Goal: Information Seeking & Learning: Learn about a topic

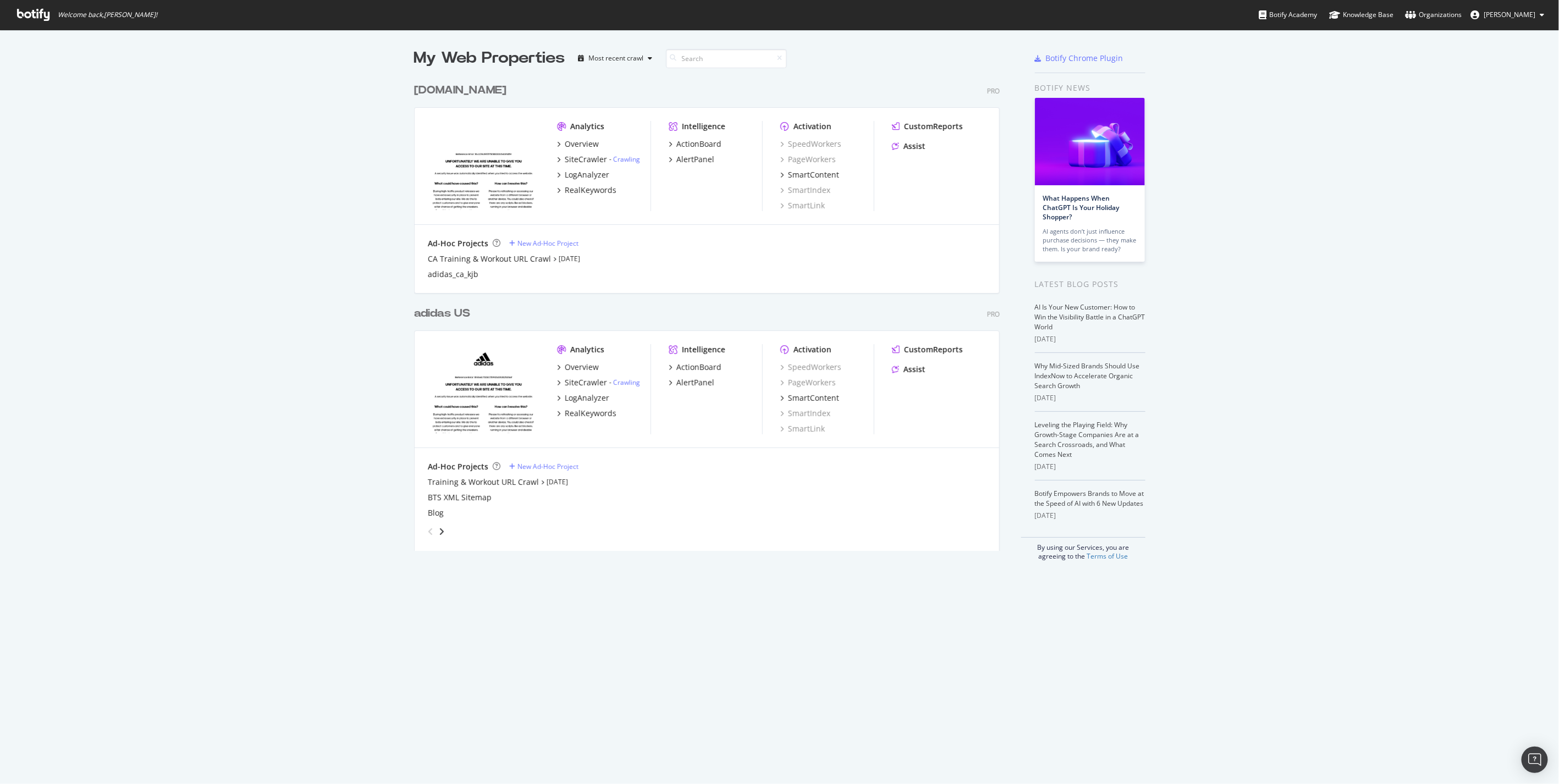
scroll to position [775, 1541]
click at [459, 316] on div "adidas US" at bounding box center [442, 313] width 56 height 16
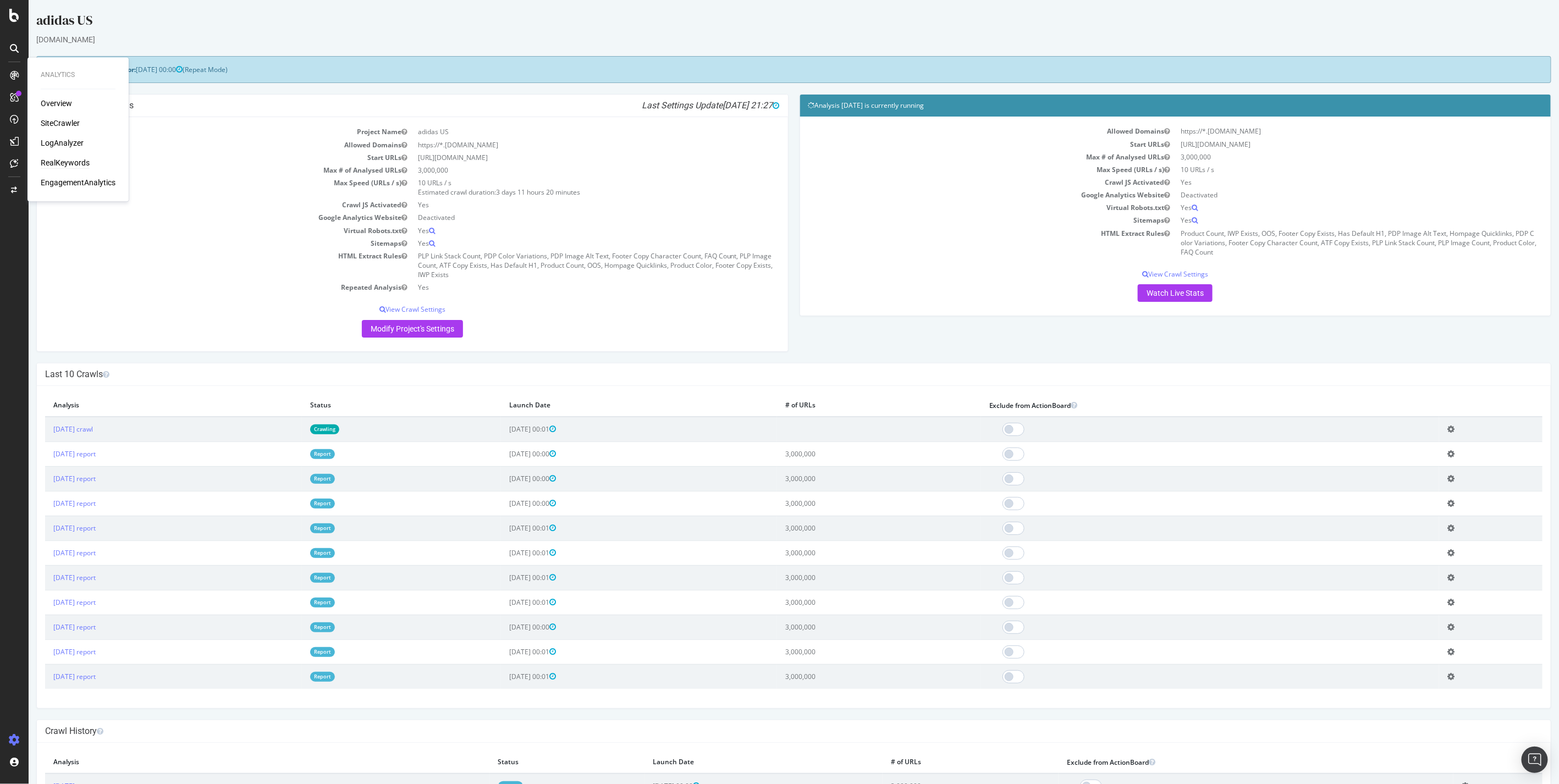
click at [56, 160] on div "RealKeywords" at bounding box center [65, 163] width 49 height 11
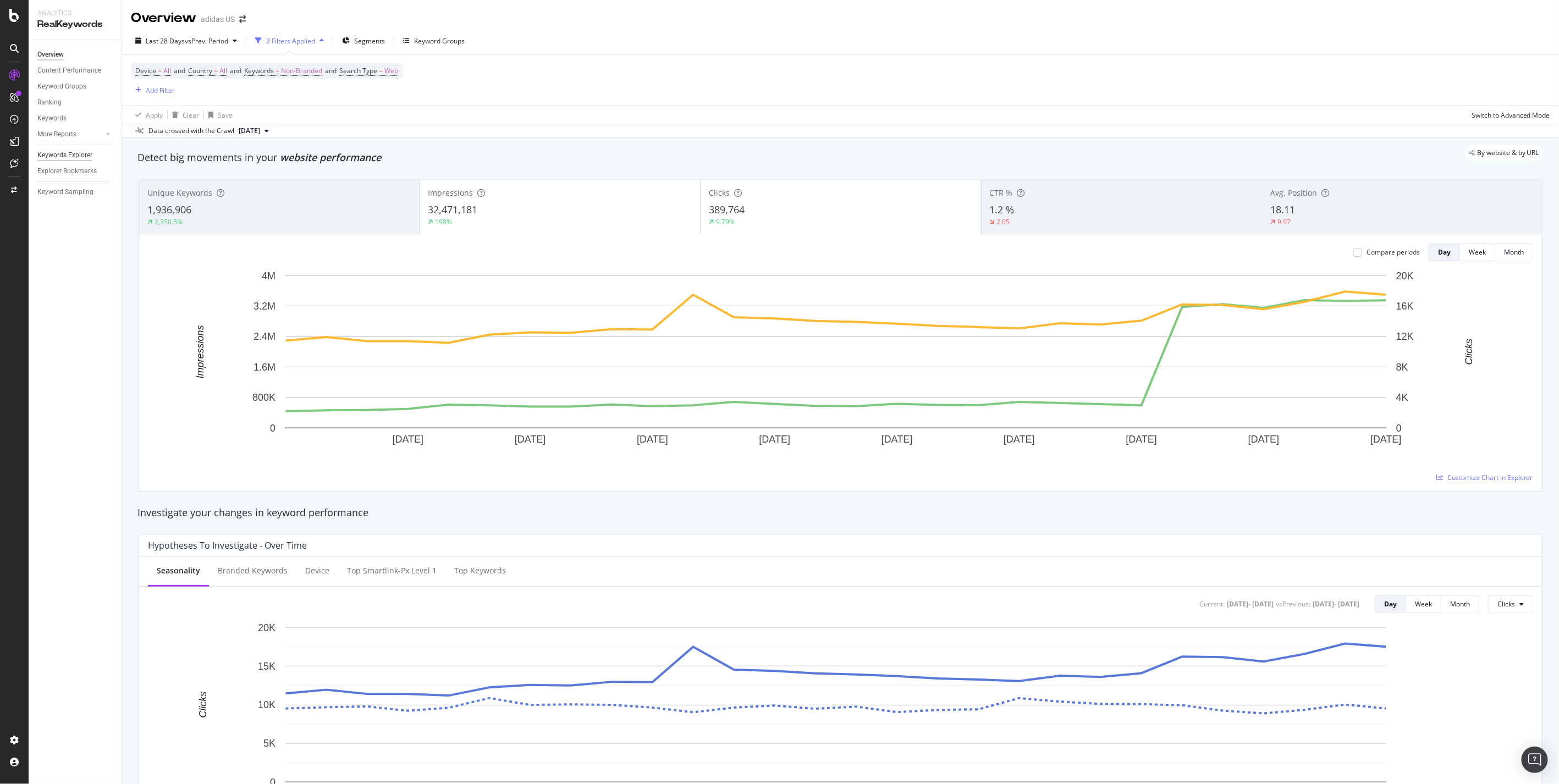
click at [80, 156] on div "Keywords Explorer" at bounding box center [65, 155] width 55 height 12
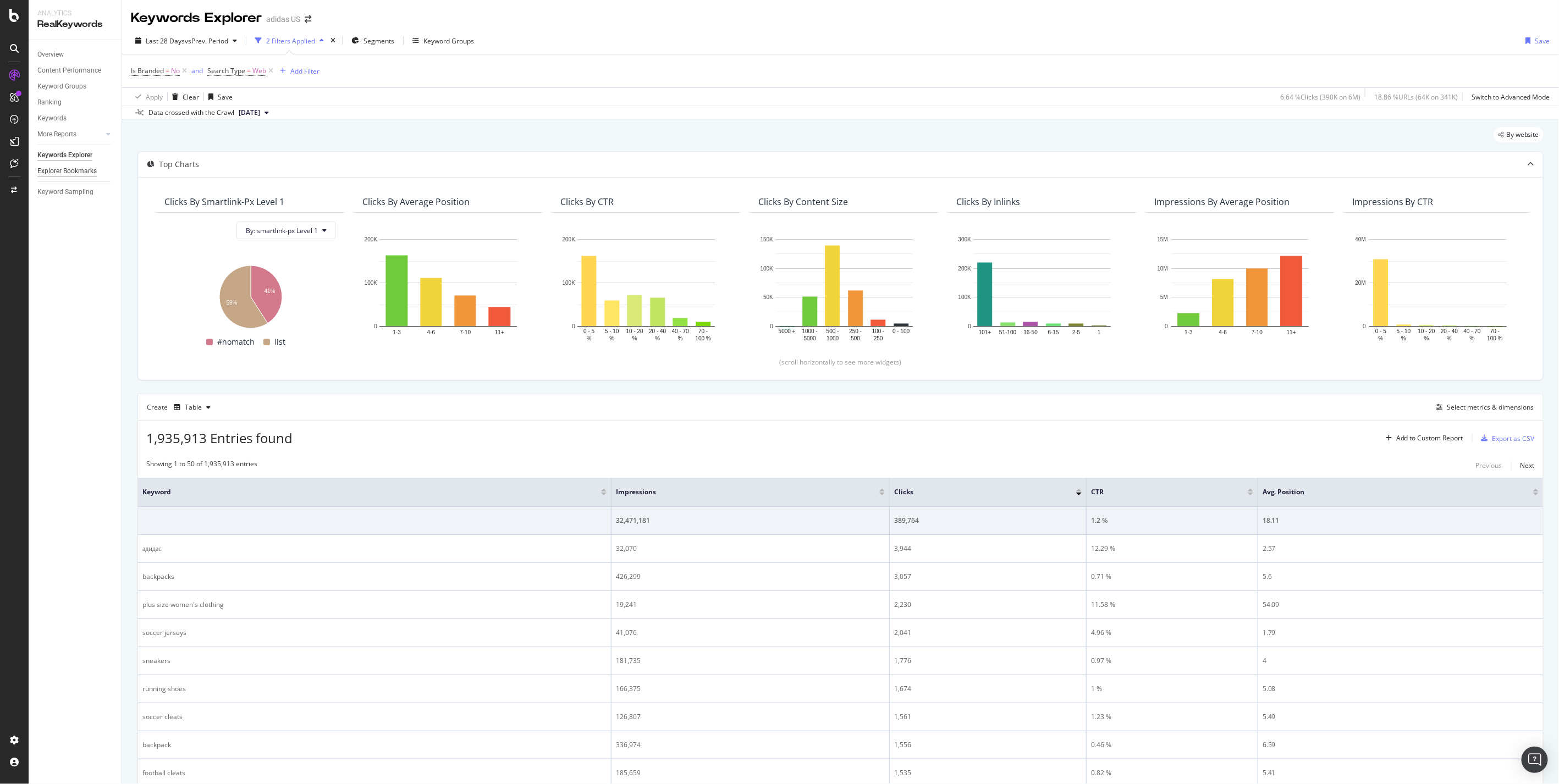
click at [70, 169] on div "Explorer Bookmarks" at bounding box center [67, 171] width 60 height 12
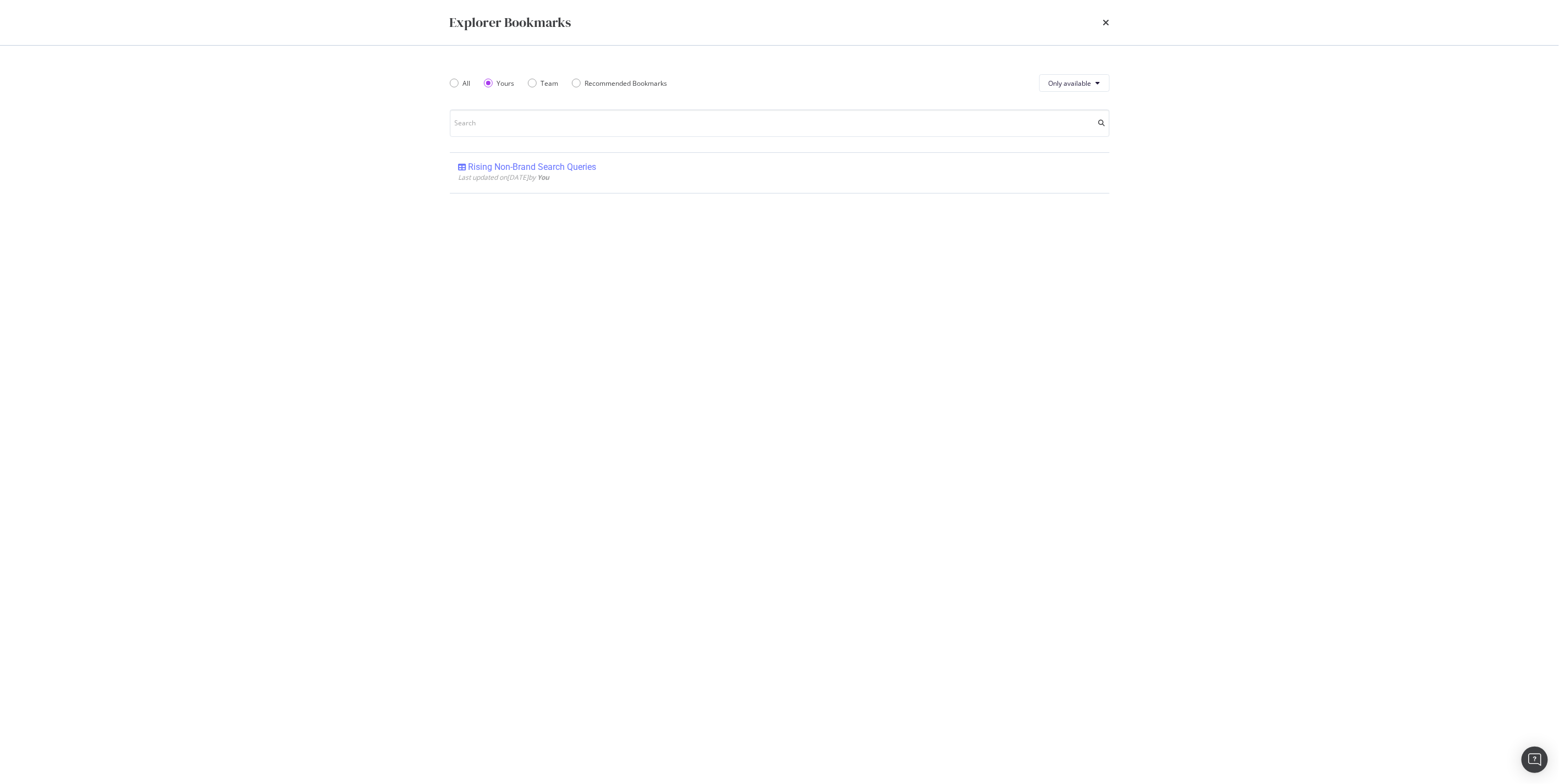
click at [505, 168] on div "Rising Non-Brand Search Queries" at bounding box center [532, 167] width 128 height 11
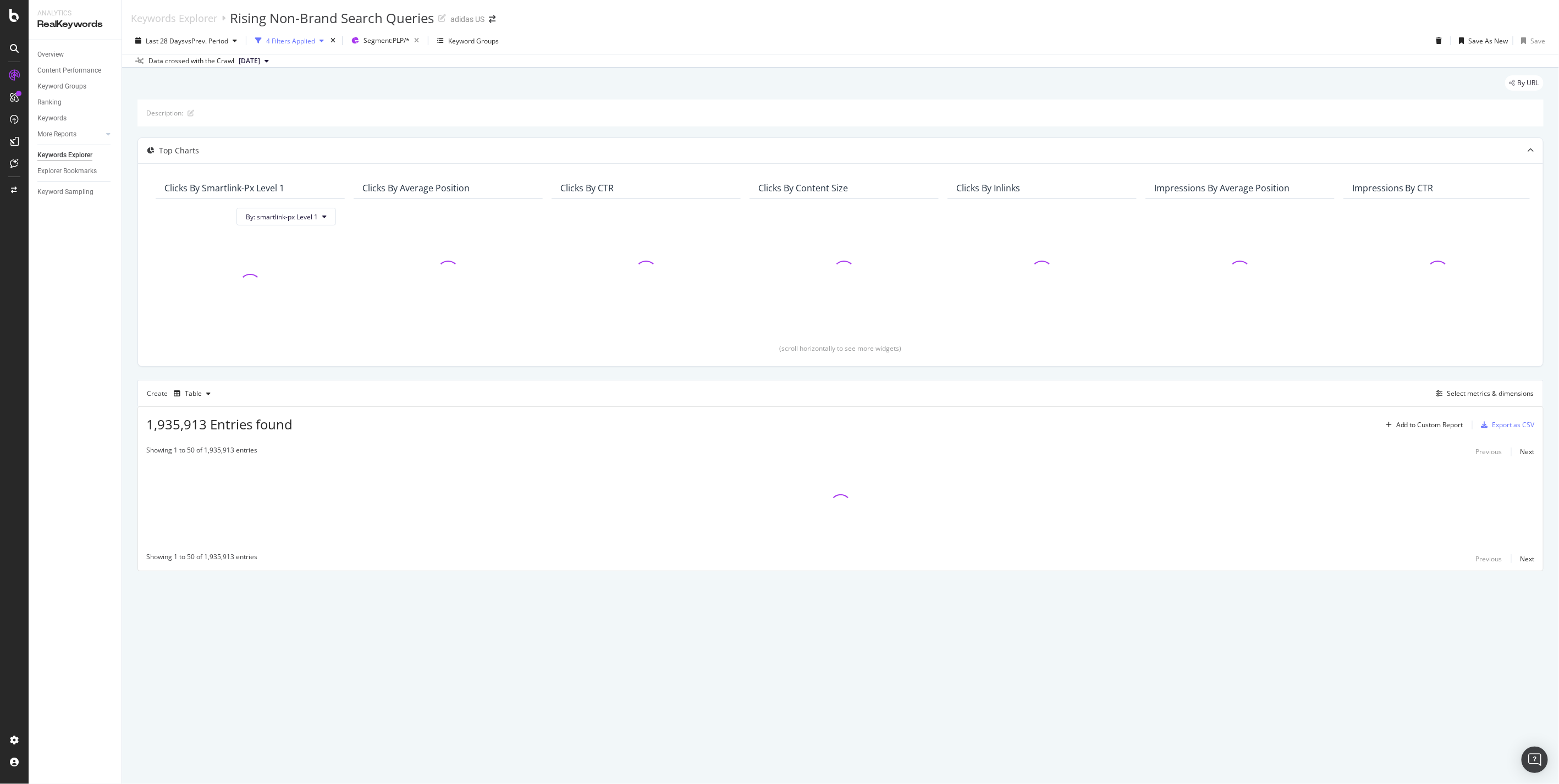
click at [297, 44] on div "4 Filters Applied" at bounding box center [290, 41] width 49 height 10
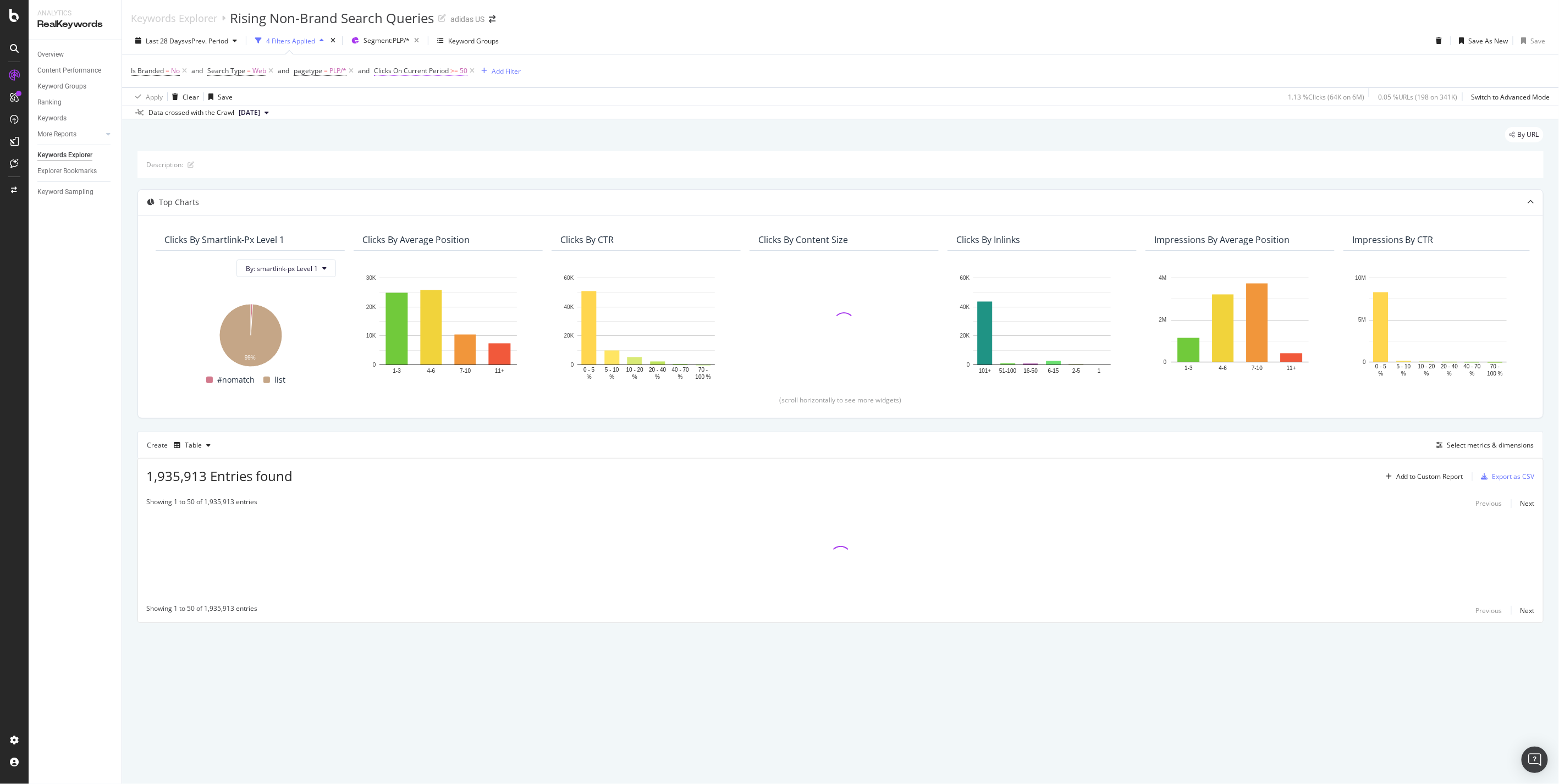
click at [388, 73] on span "Clicks On Current Period" at bounding box center [411, 70] width 75 height 10
click at [411, 95] on span "All Devices" at bounding box center [402, 97] width 34 height 10
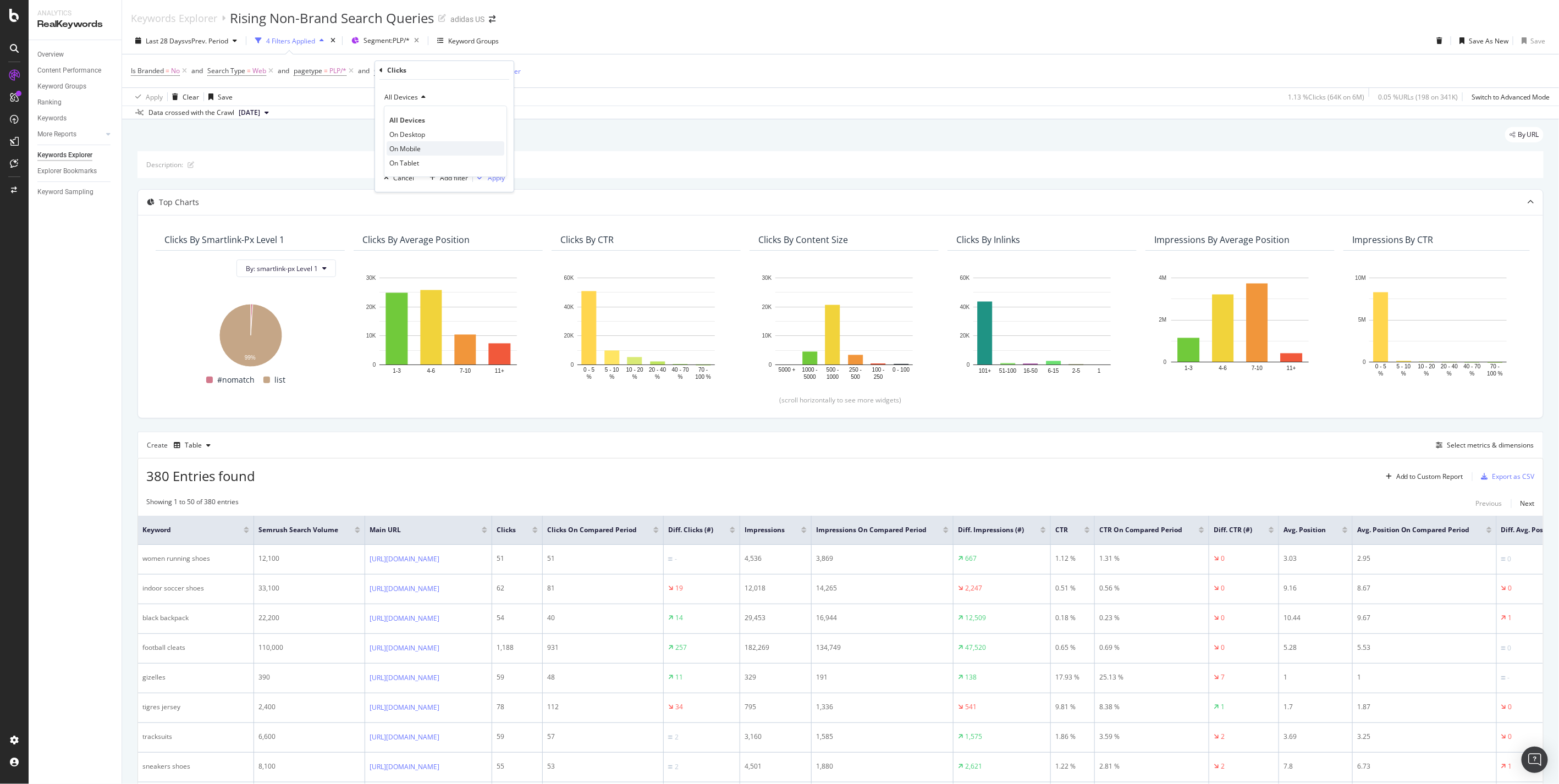
click at [417, 146] on span "On Mobile" at bounding box center [404, 149] width 31 height 10
click at [426, 114] on span "On Current Period" at bounding box center [412, 115] width 55 height 10
click at [438, 184] on span "Diff. Between Period - value" at bounding box center [431, 181] width 85 height 10
drag, startPoint x: 438, startPoint y: 158, endPoint x: 375, endPoint y: 158, distance: 63.0
click at [377, 158] on div "On Mobile Diff. Between Period - value Greater than or equal to 50 Cancel Add f…" at bounding box center [444, 136] width 139 height 112
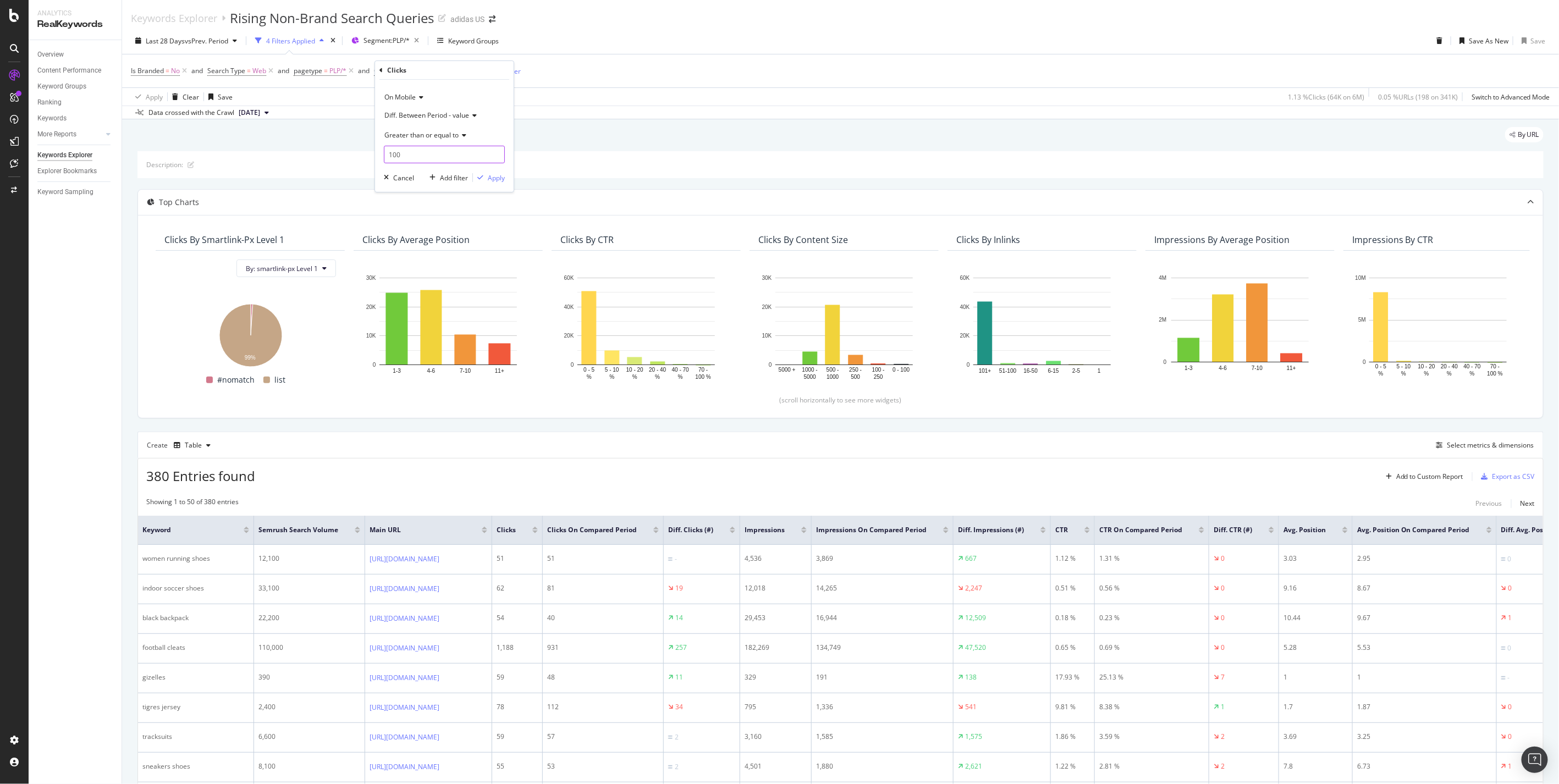
type input "100"
click at [480, 182] on div "Apply" at bounding box center [489, 177] width 32 height 10
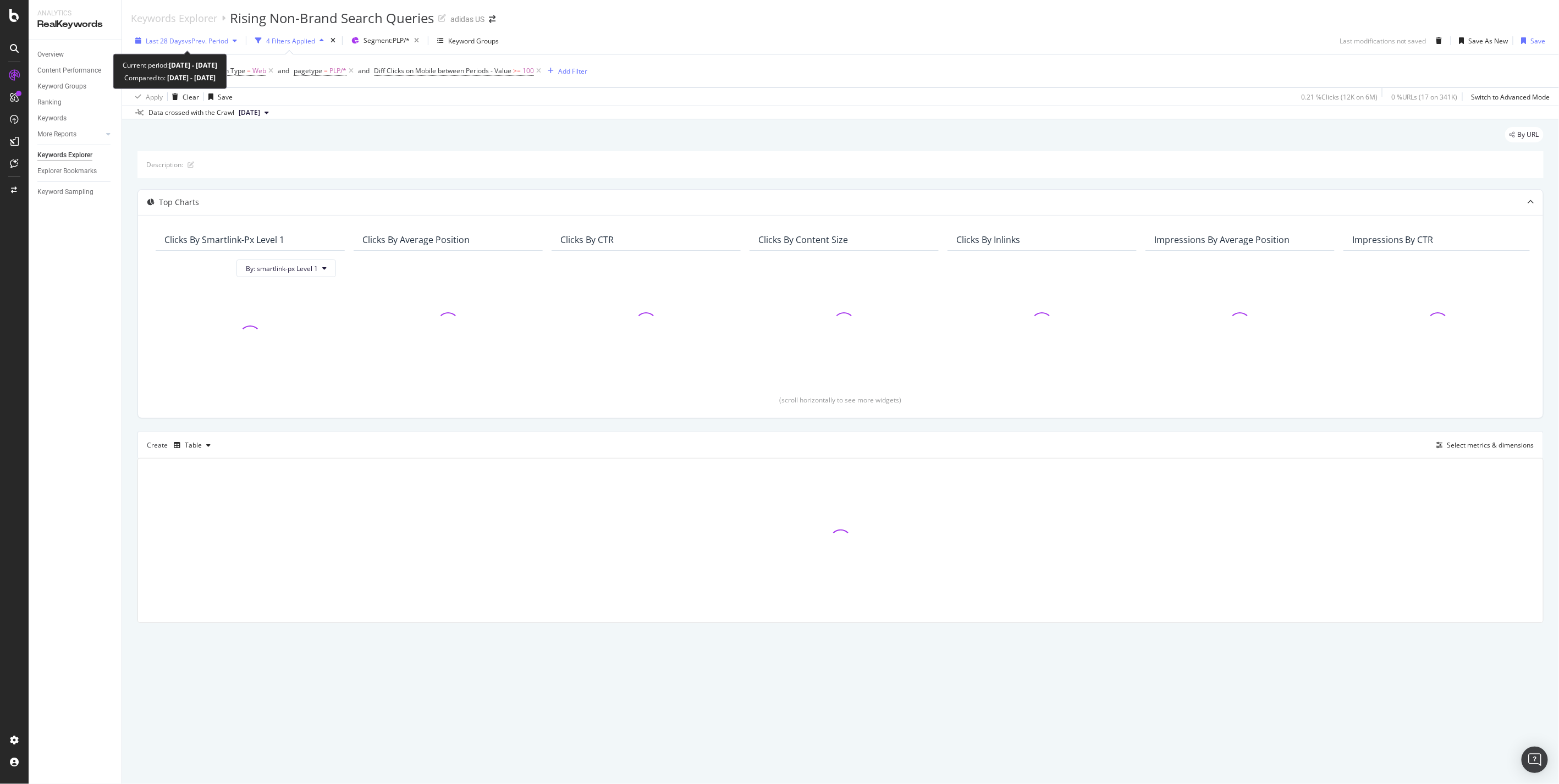
click at [216, 36] on div "Last 28 Days vs Prev. Period" at bounding box center [186, 40] width 110 height 17
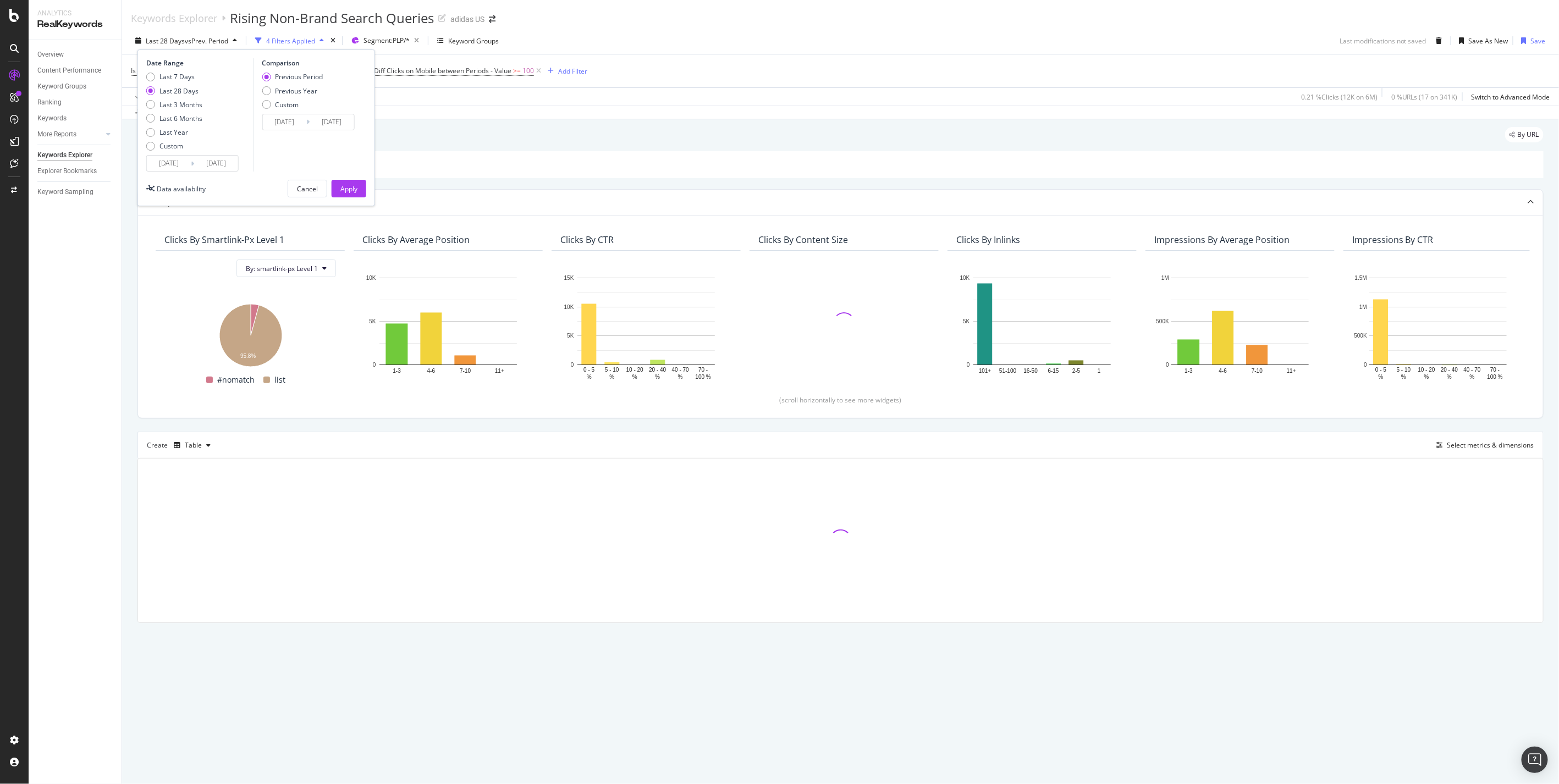
click at [613, 40] on div "Last 28 Days vs Prev. Period 4 Filters Applied Segment: PLP/* Keyword Groups Da…" at bounding box center [840, 43] width 1437 height 22
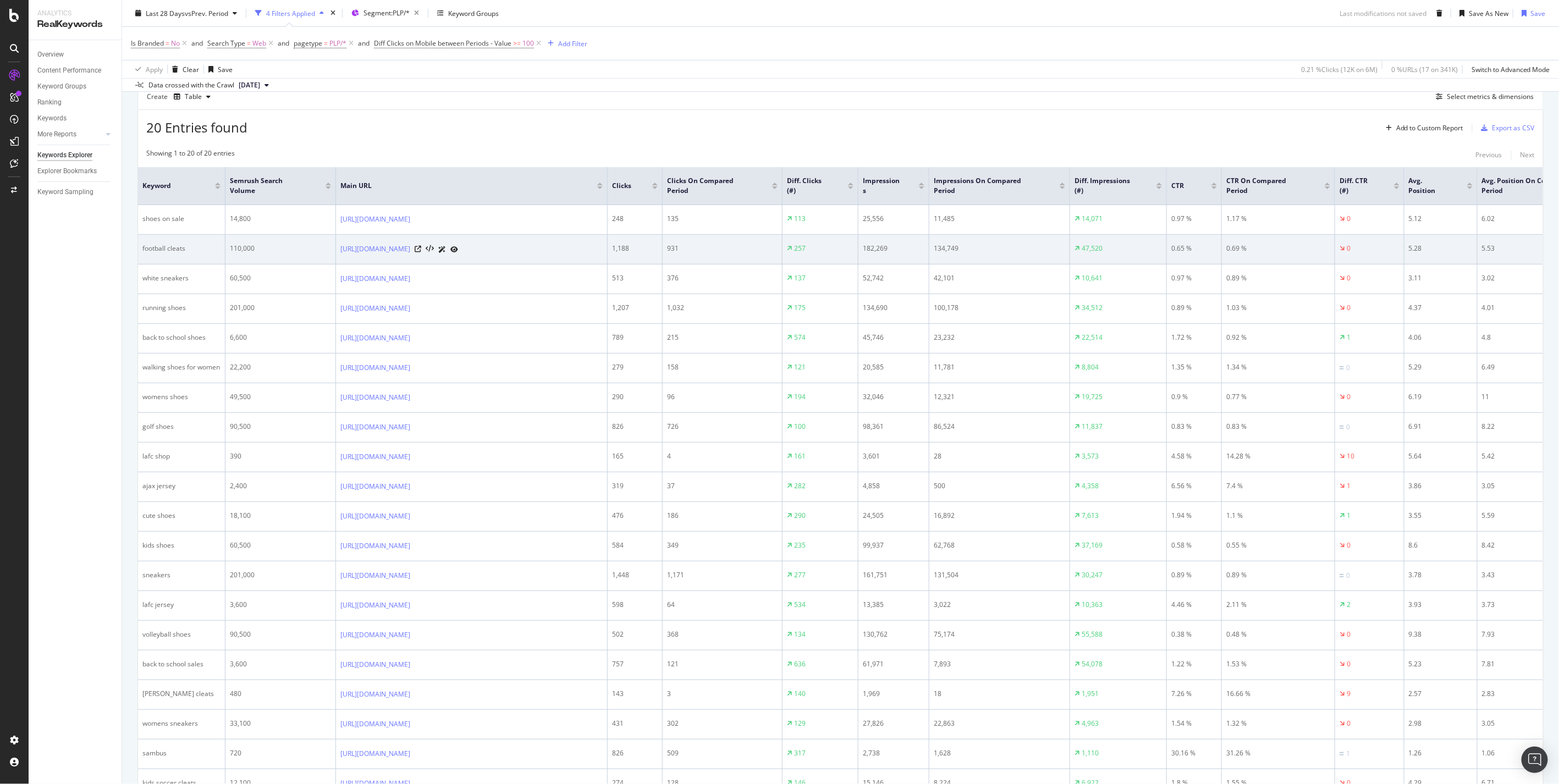
scroll to position [427, 0]
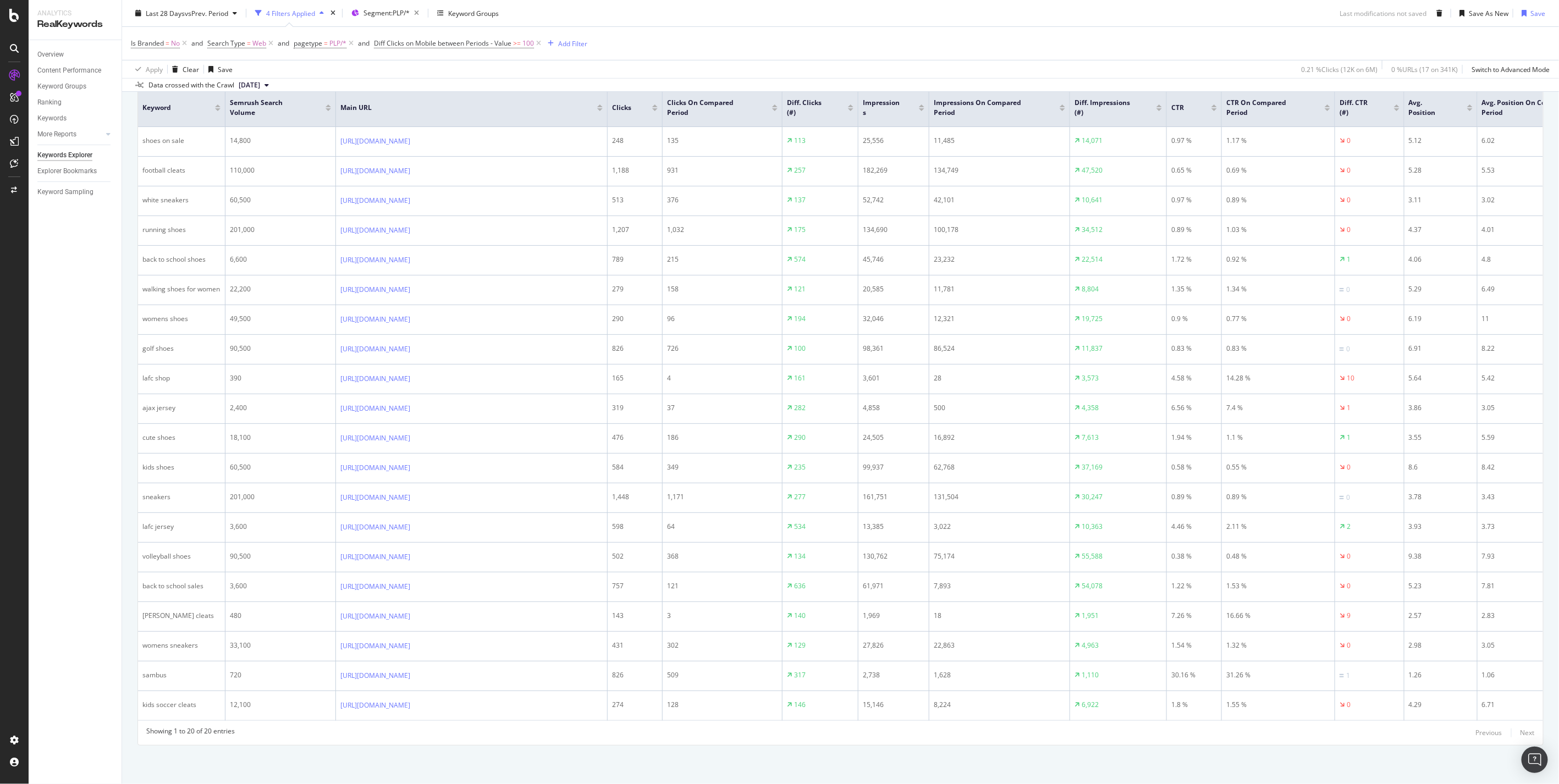
click at [851, 112] on div "Diff. Clicks (#)" at bounding box center [820, 108] width 67 height 20
click at [851, 110] on div at bounding box center [851, 109] width 5 height 3
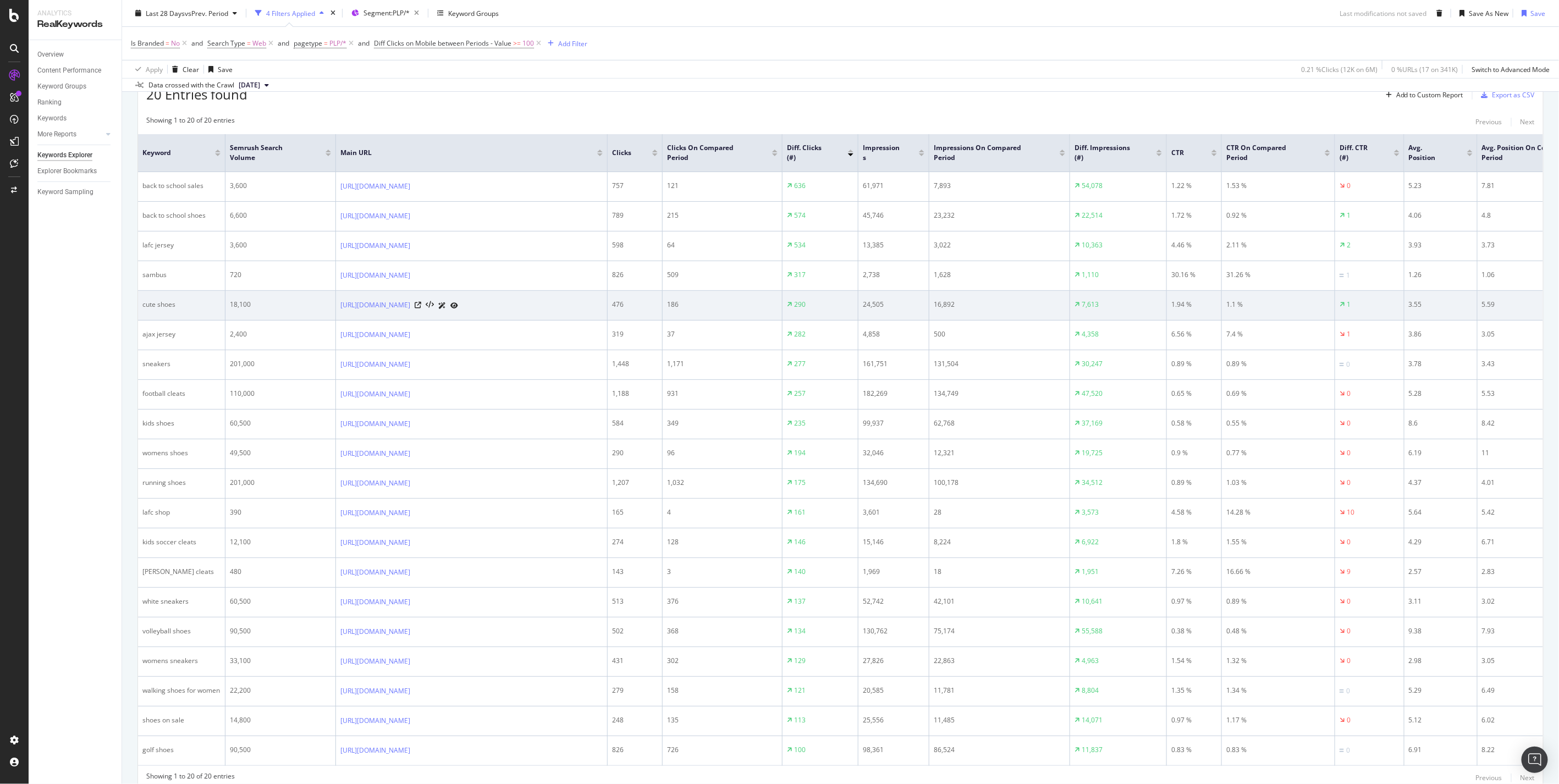
scroll to position [395, 0]
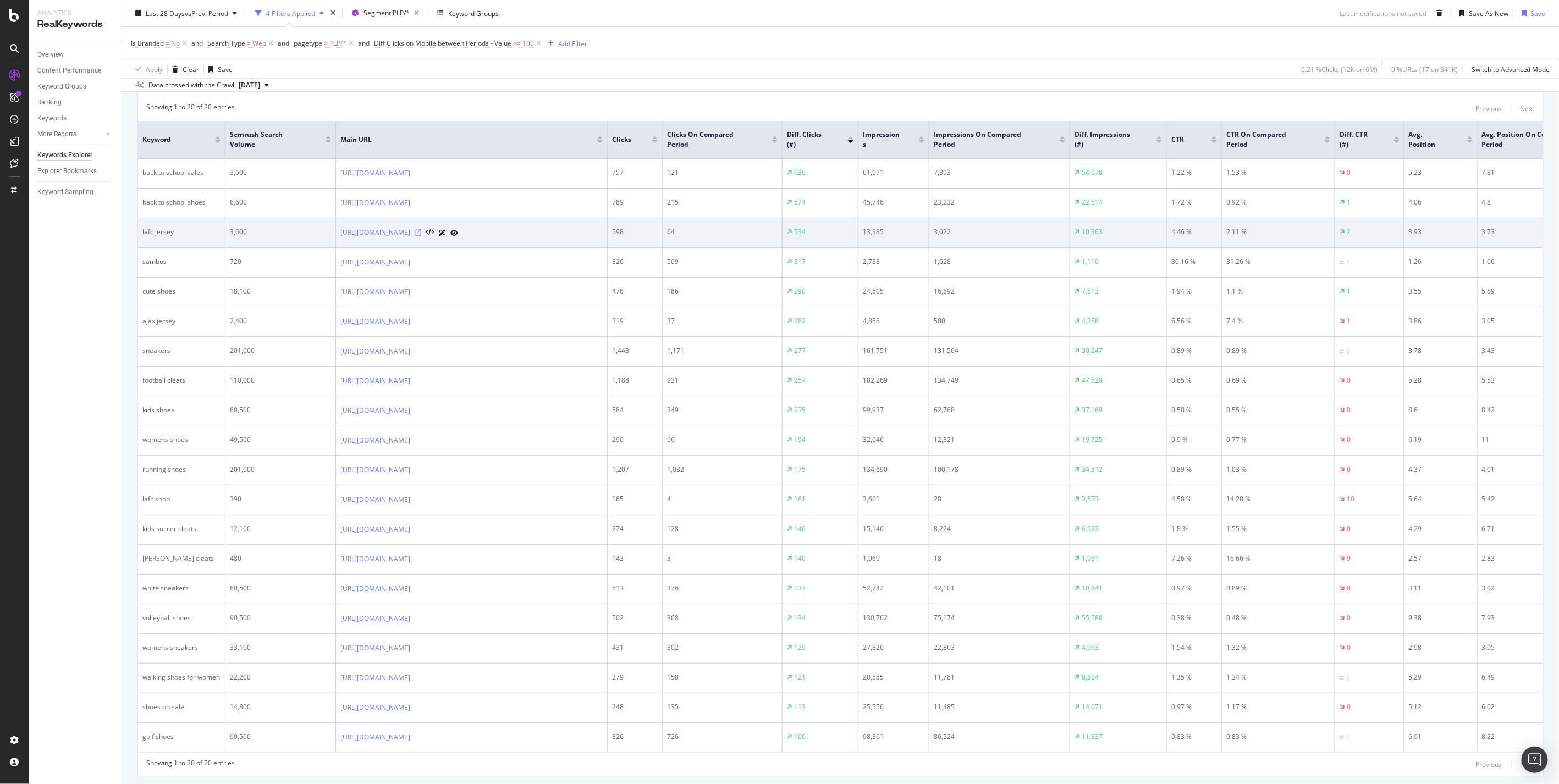
click at [421, 232] on icon at bounding box center [418, 232] width 6 height 6
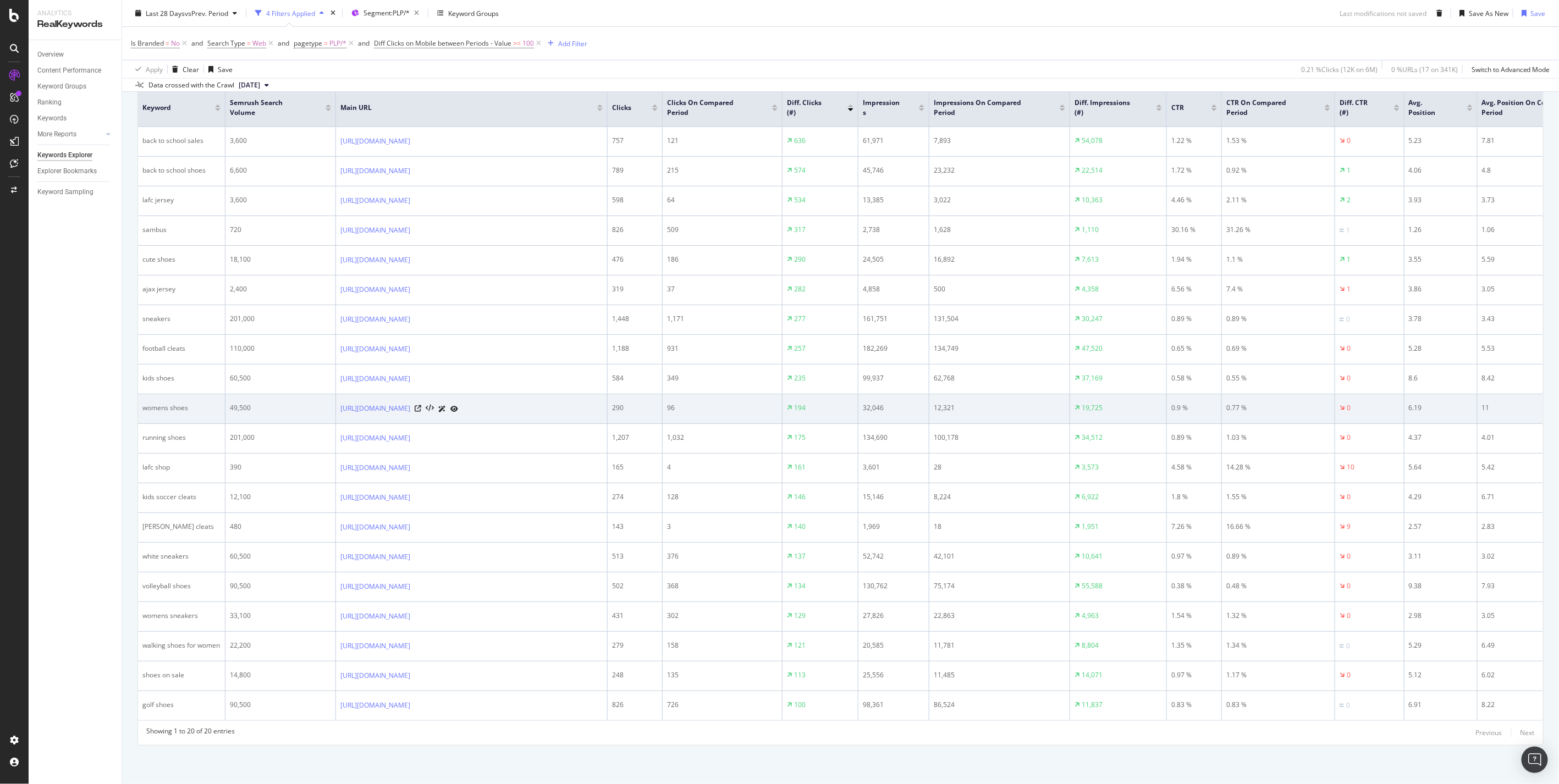
scroll to position [457, 0]
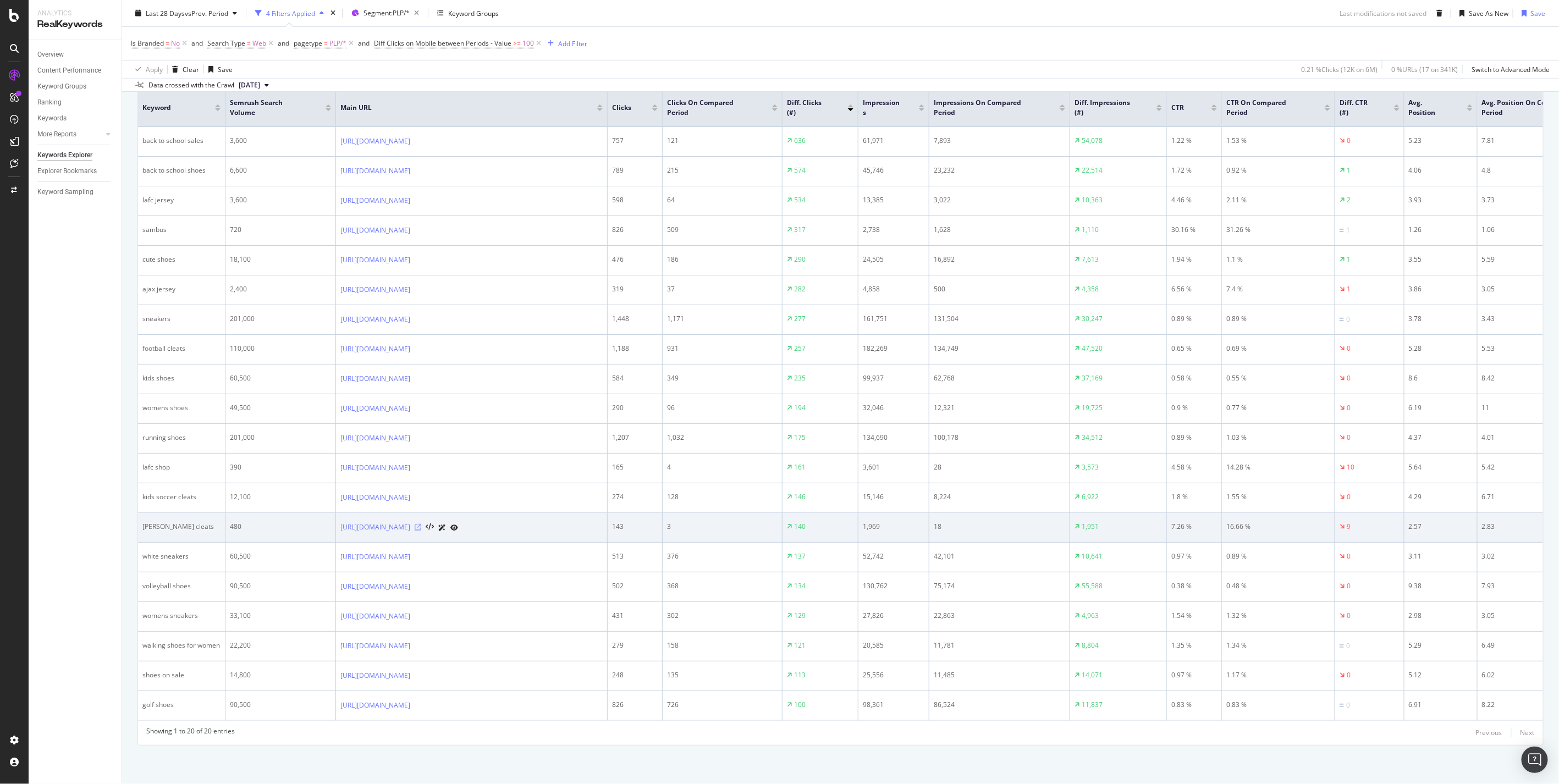
click at [421, 524] on icon at bounding box center [418, 527] width 6 height 6
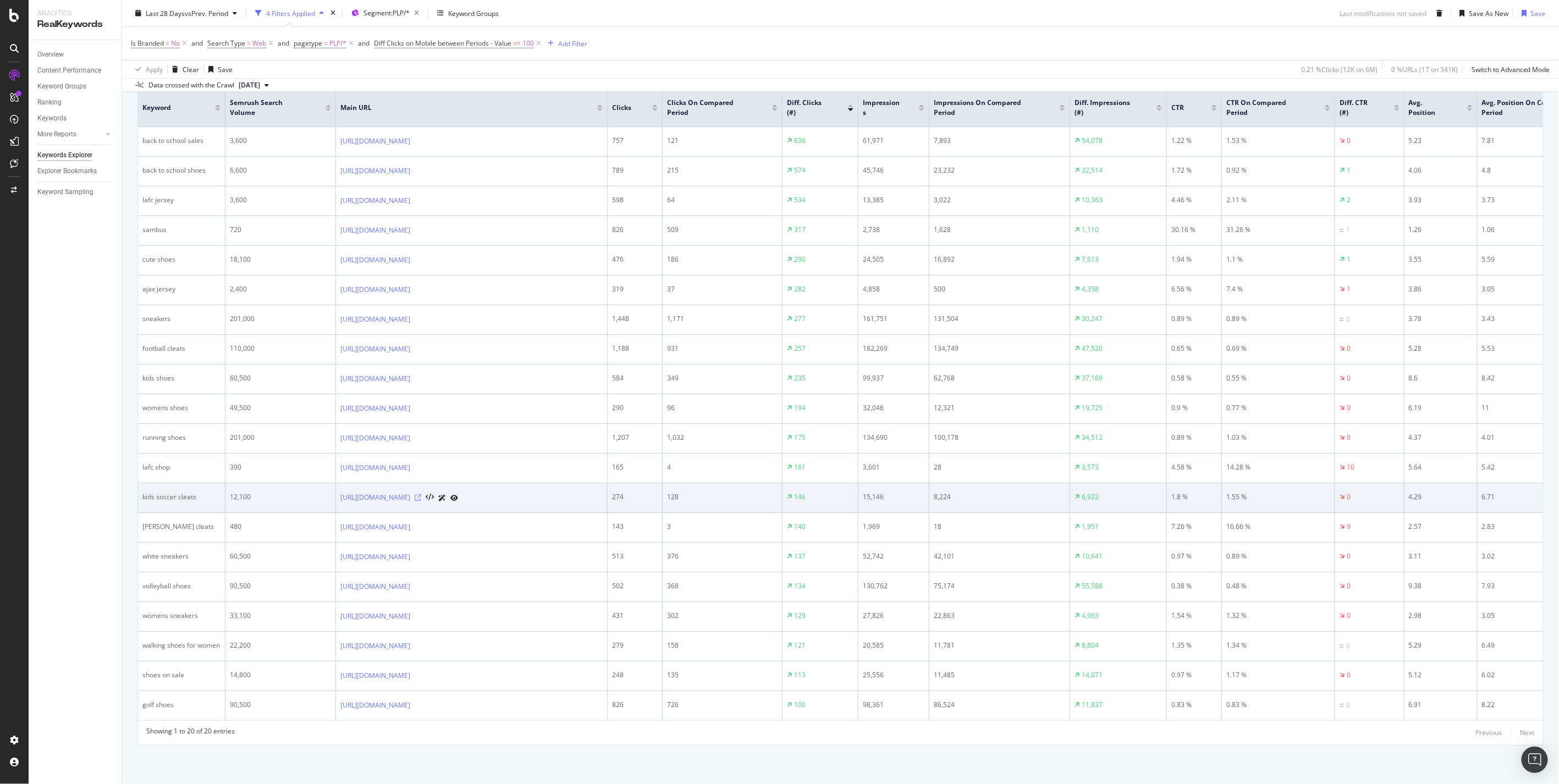
click at [421, 494] on icon at bounding box center [418, 497] width 6 height 6
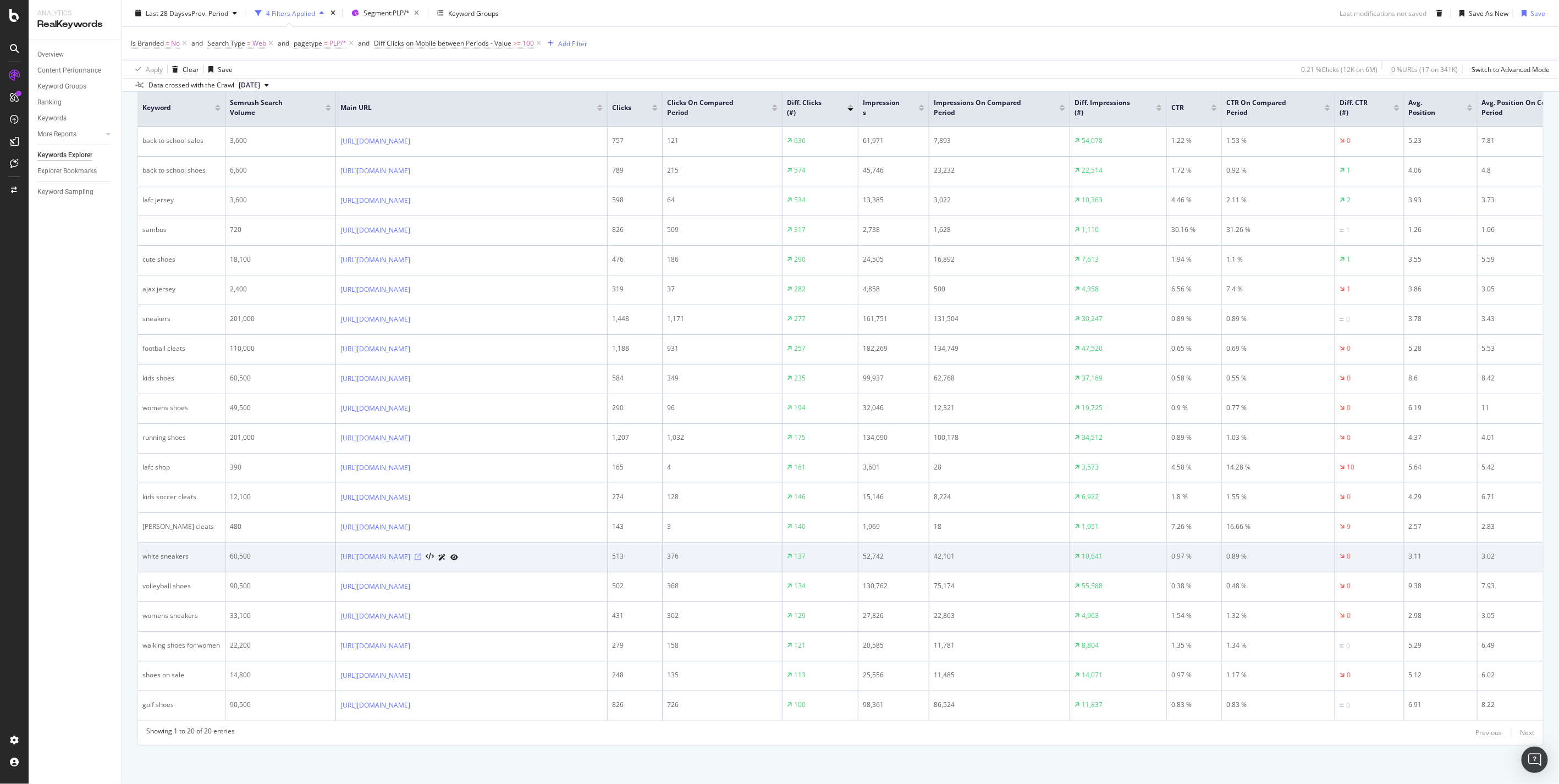
click at [421, 554] on icon at bounding box center [418, 556] width 6 height 6
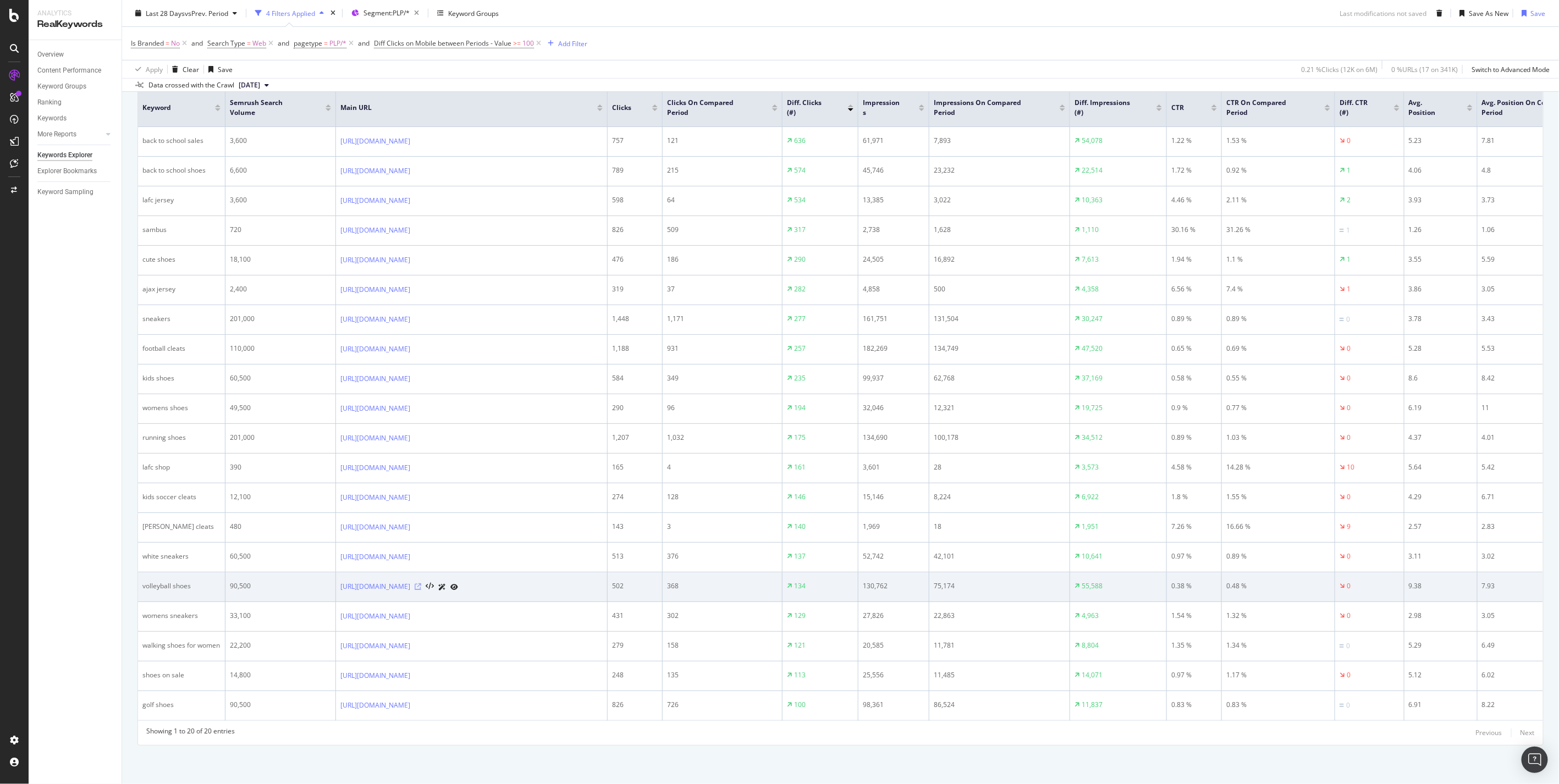
click at [421, 583] on icon at bounding box center [418, 586] width 6 height 6
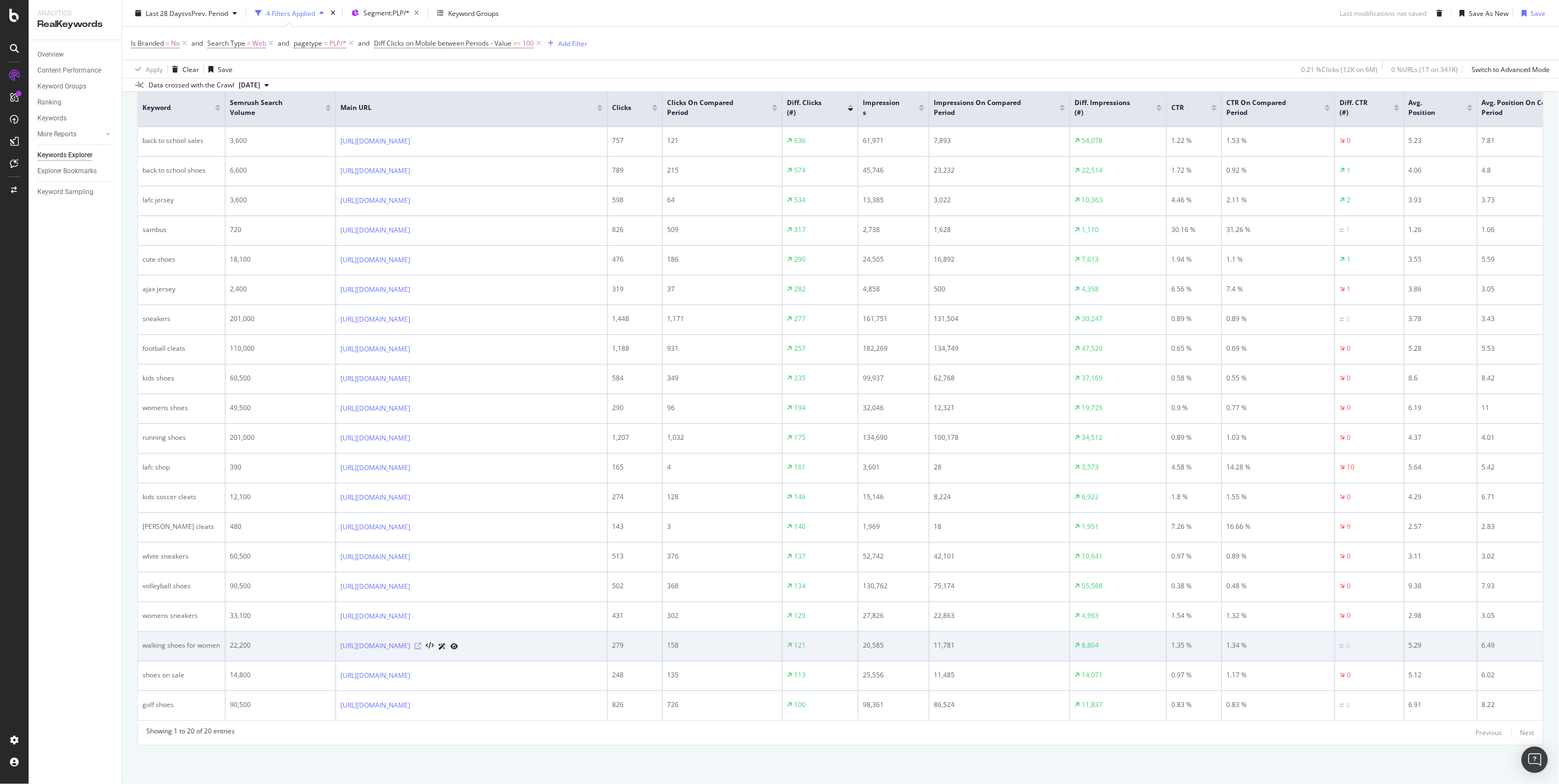
click at [421, 643] on icon at bounding box center [418, 645] width 6 height 6
